Goal: Navigation & Orientation: Understand site structure

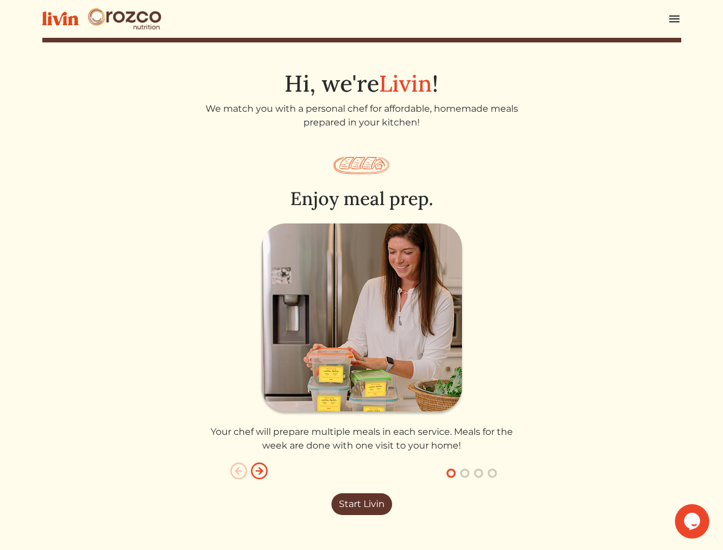
click at [361, 275] on img at bounding box center [361, 319] width 205 height 192
click at [675, 19] on img at bounding box center [675, 19] width 14 height 14
click at [239, 471] on img "button" at bounding box center [239, 471] width 18 height 18
click at [259, 471] on img "button" at bounding box center [259, 471] width 18 height 18
click at [451, 473] on button "button" at bounding box center [451, 473] width 14 height 14
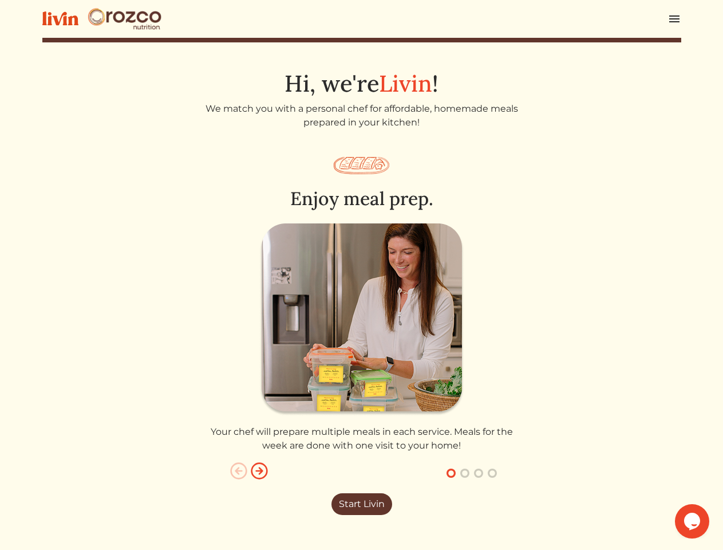
click at [465, 473] on button "button" at bounding box center [465, 473] width 14 height 14
click at [479, 473] on button "button" at bounding box center [479, 473] width 14 height 14
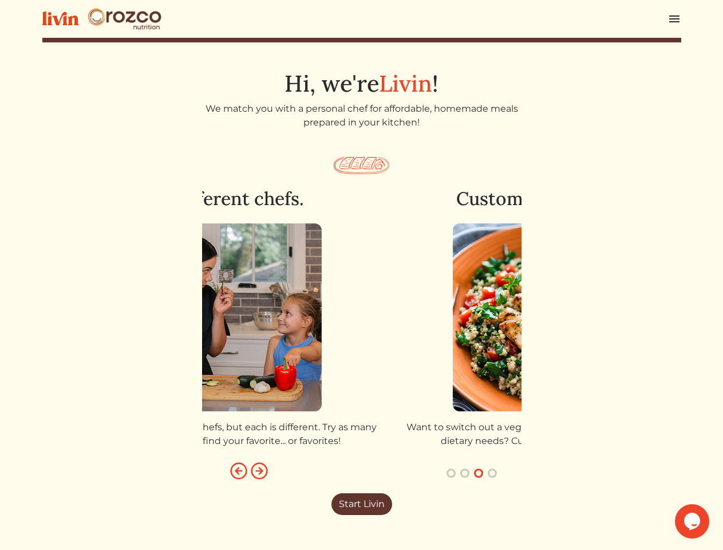
click at [492, 473] on button "button" at bounding box center [493, 473] width 14 height 14
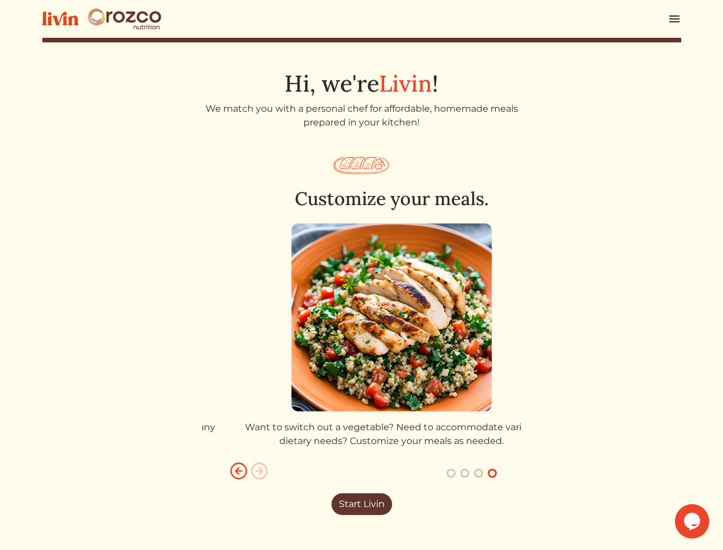
click at [692, 521] on icon "$i18n('chat', 'chat_widget')" at bounding box center [692, 521] width 16 height 17
